Goal: Check status: Check status

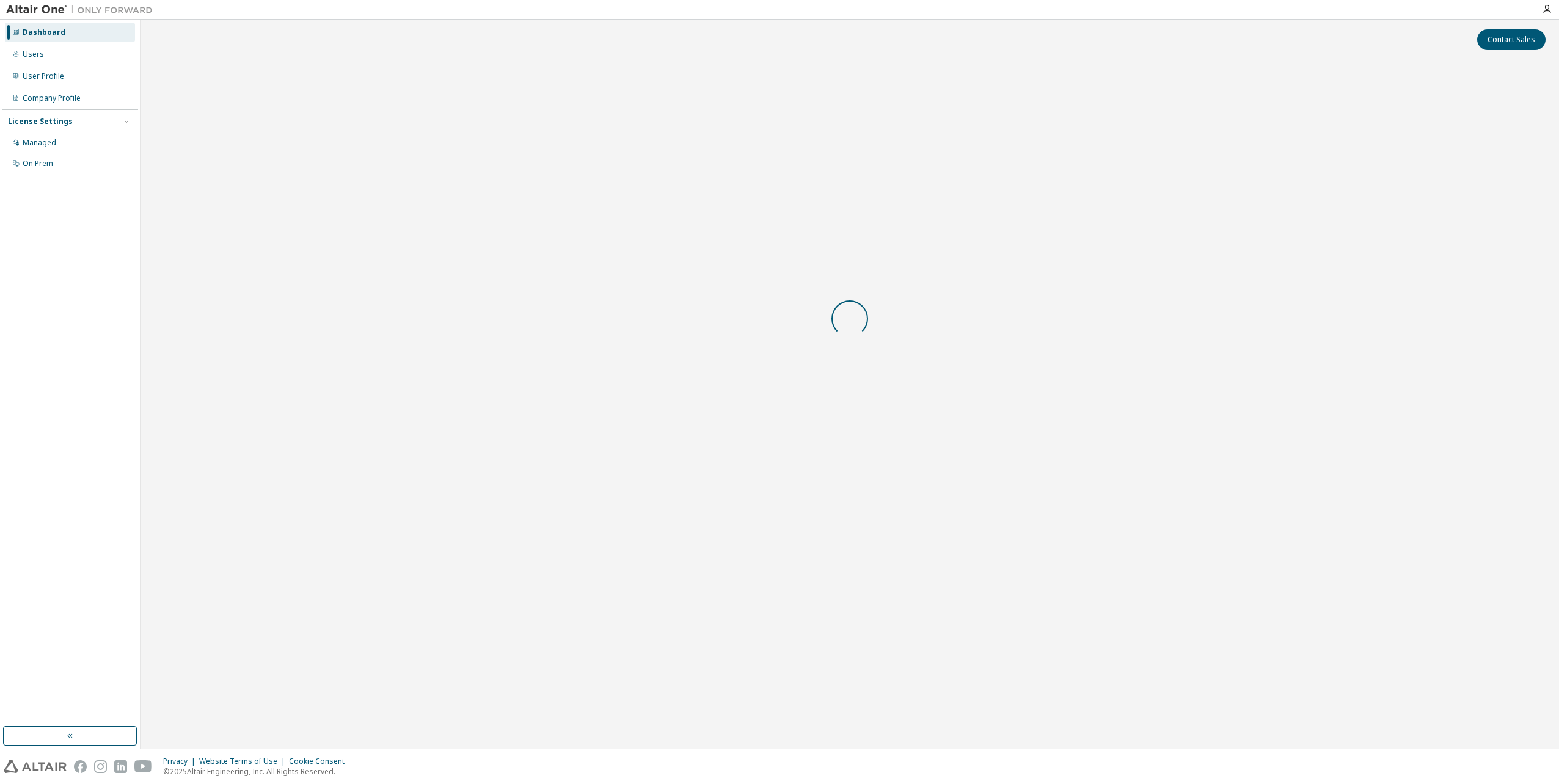
click at [31, 769] on img at bounding box center [35, 767] width 63 height 13
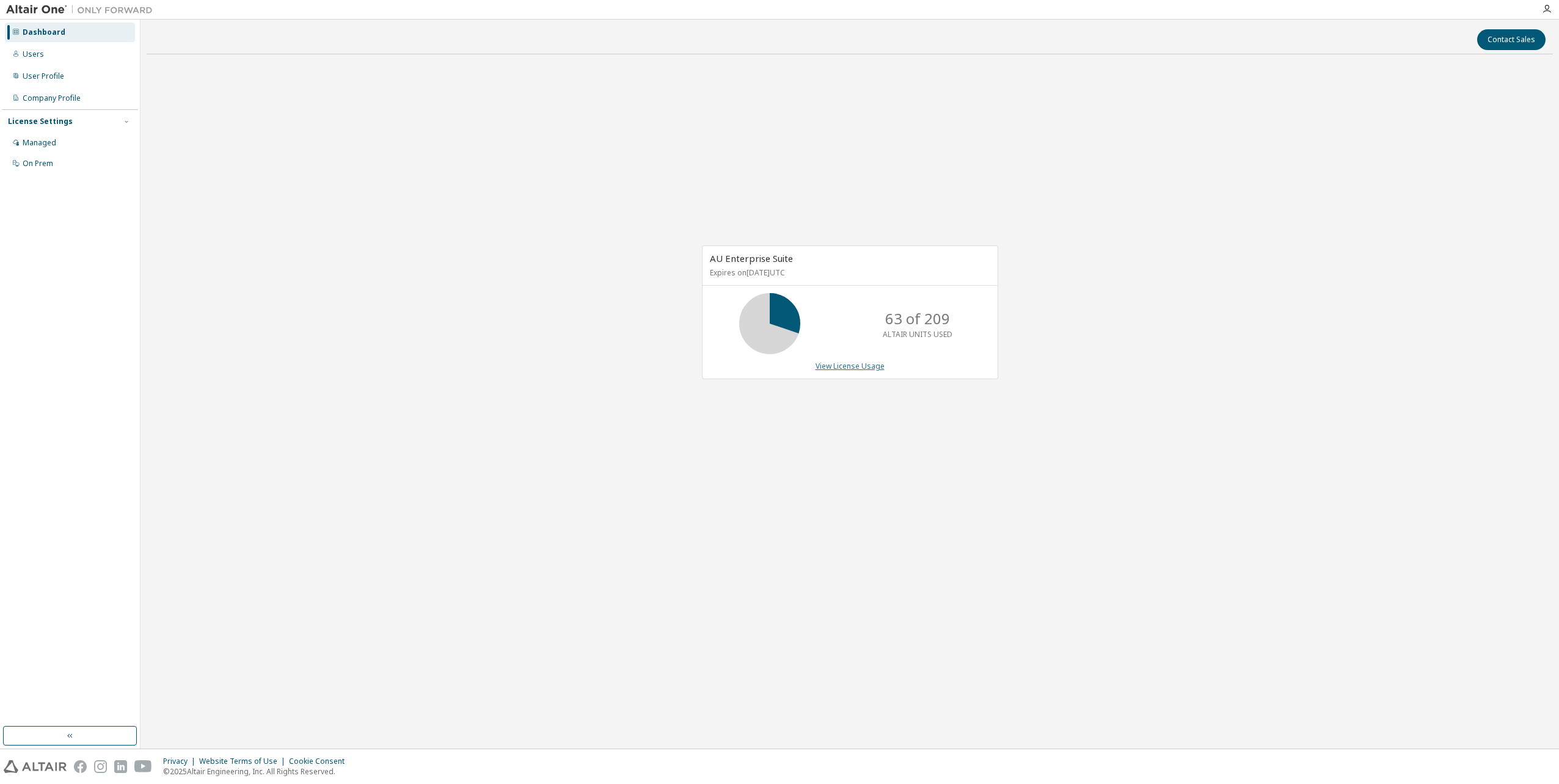
click at [840, 368] on link "View License Usage" at bounding box center [849, 366] width 69 height 11
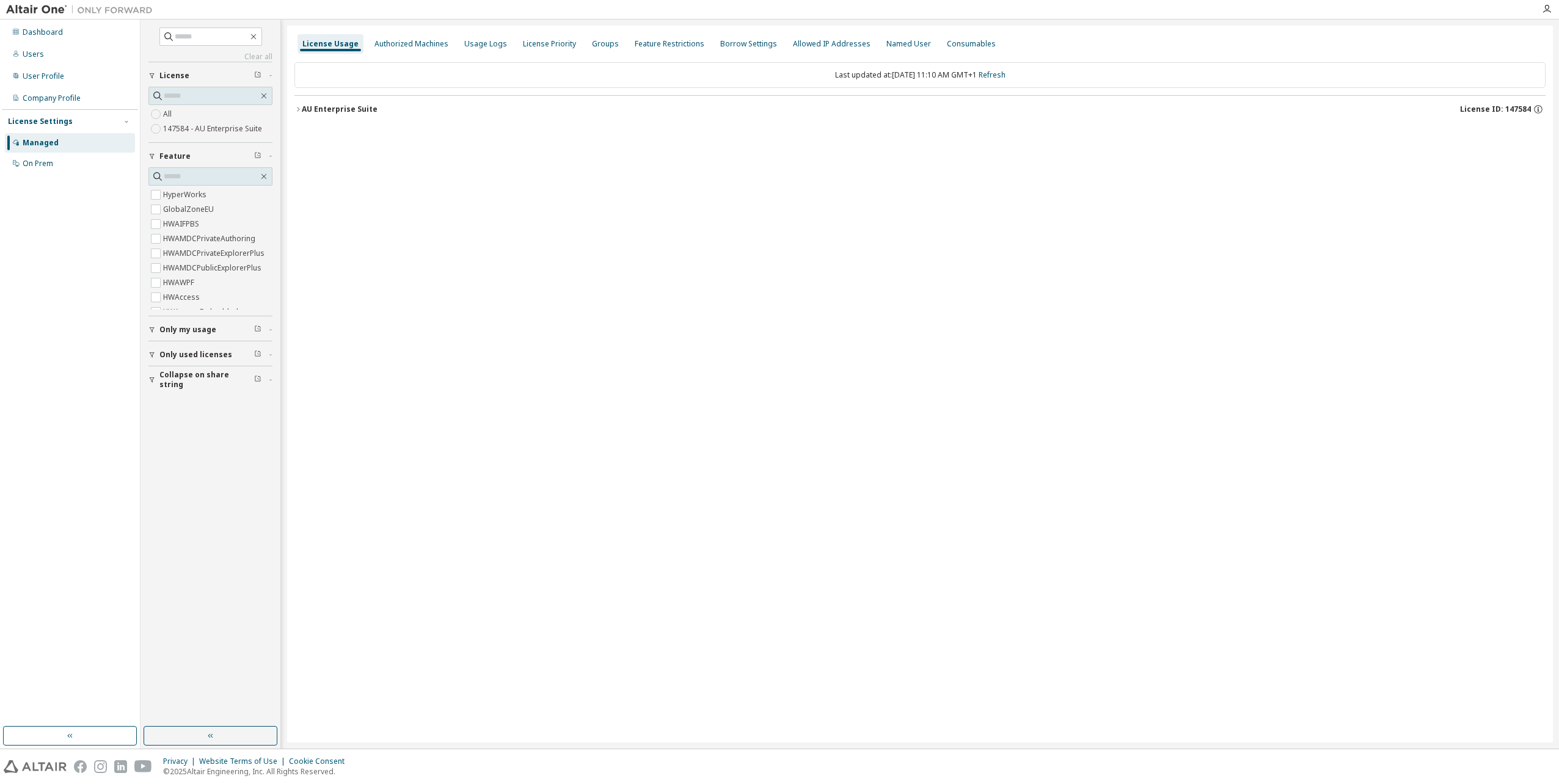
click at [152, 382] on icon "button" at bounding box center [152, 380] width 7 height 7
click at [152, 359] on button "Only used licenses" at bounding box center [210, 355] width 124 height 27
click at [170, 376] on label "Yes" at bounding box center [170, 373] width 14 height 14
click at [300, 110] on icon "button" at bounding box center [298, 109] width 7 height 7
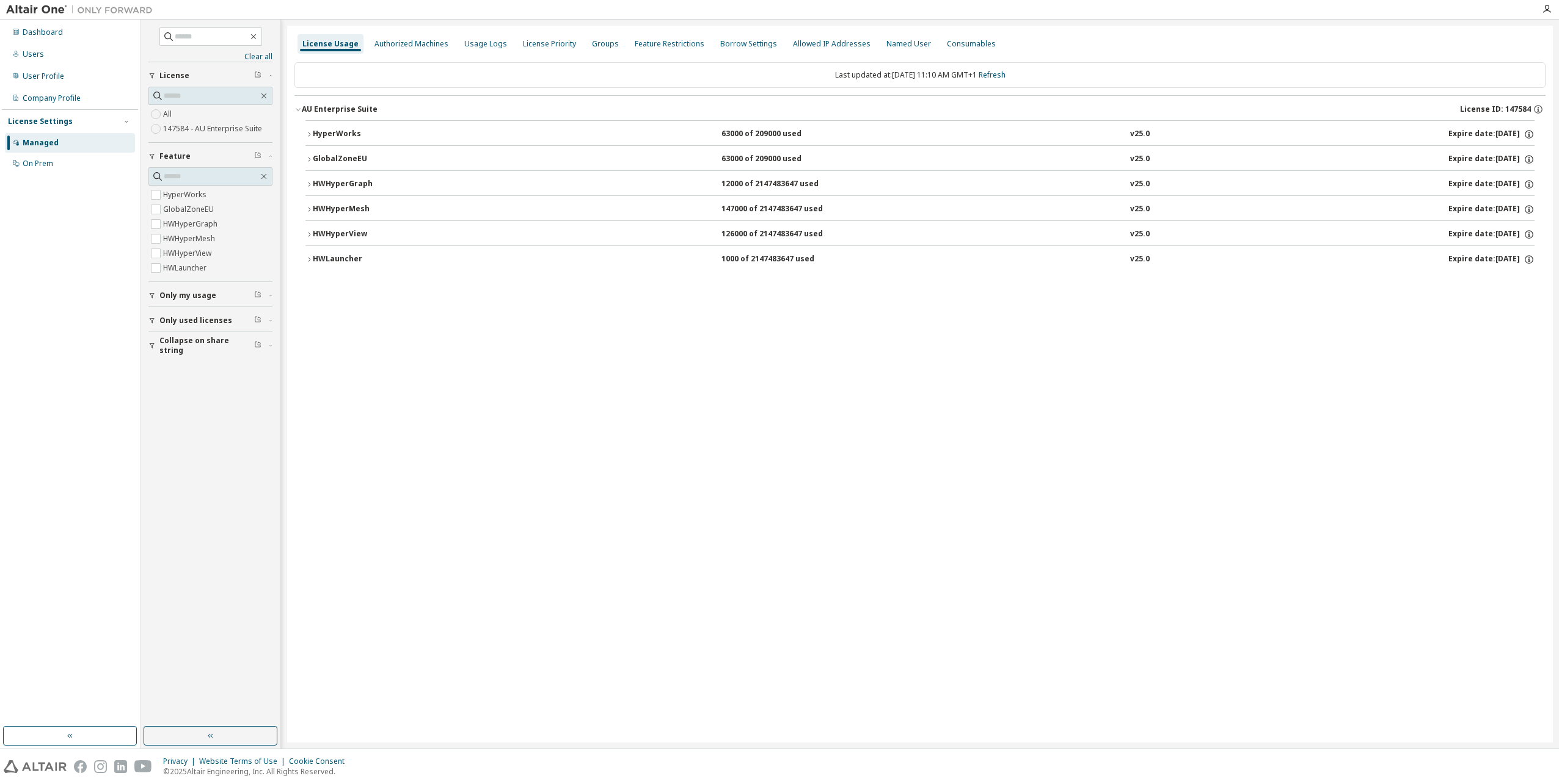
click at [309, 134] on icon "button" at bounding box center [309, 134] width 7 height 7
